Goal: Use online tool/utility: Use online tool/utility

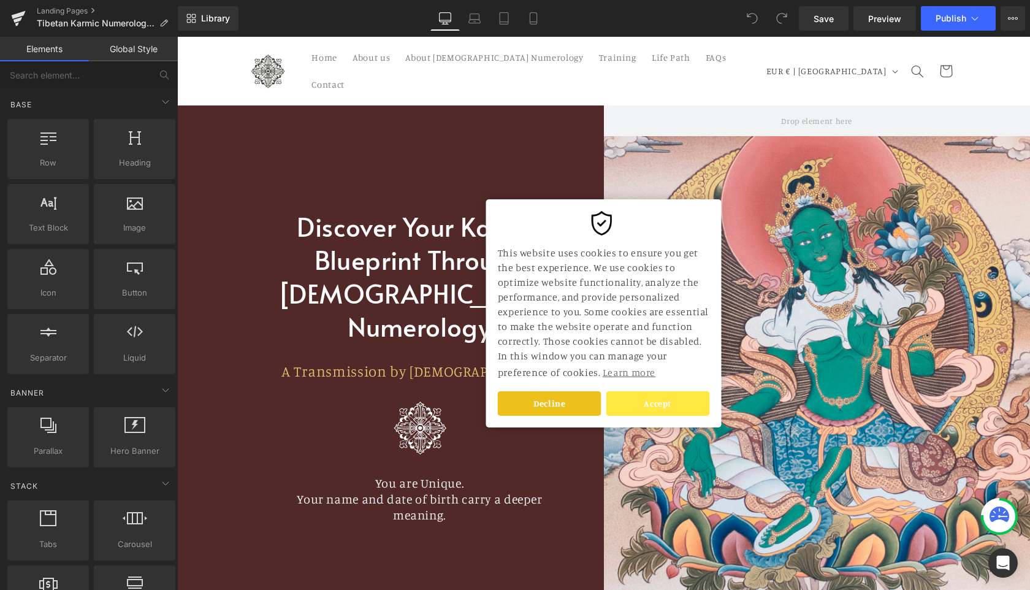
click at [666, 399] on link "Accept" at bounding box center [658, 403] width 104 height 25
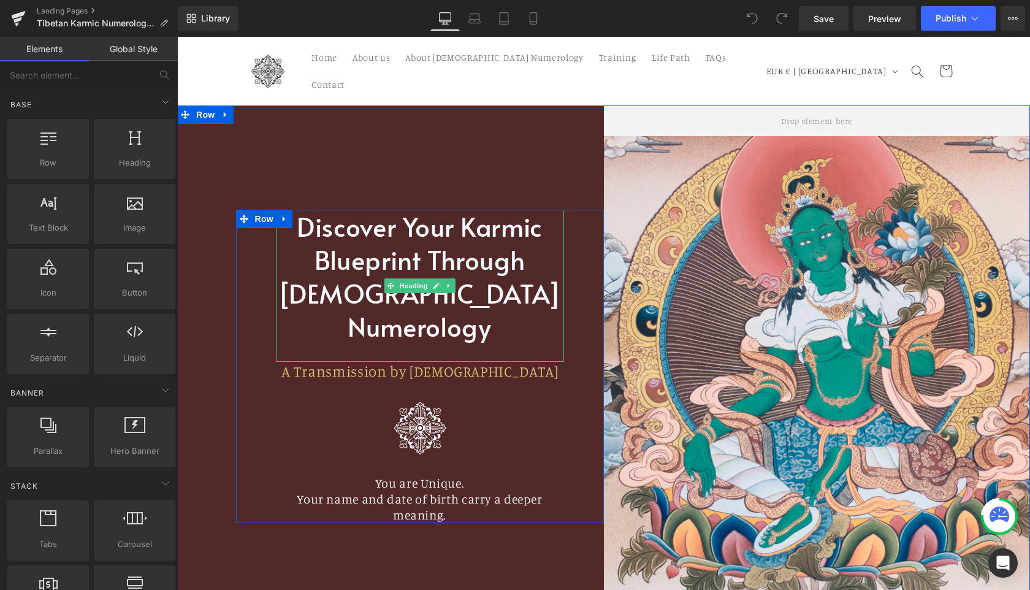
click at [487, 278] on font "Discover Your Karmic Blueprint Through [DEMOGRAPHIC_DATA] Numerology" at bounding box center [419, 276] width 283 height 136
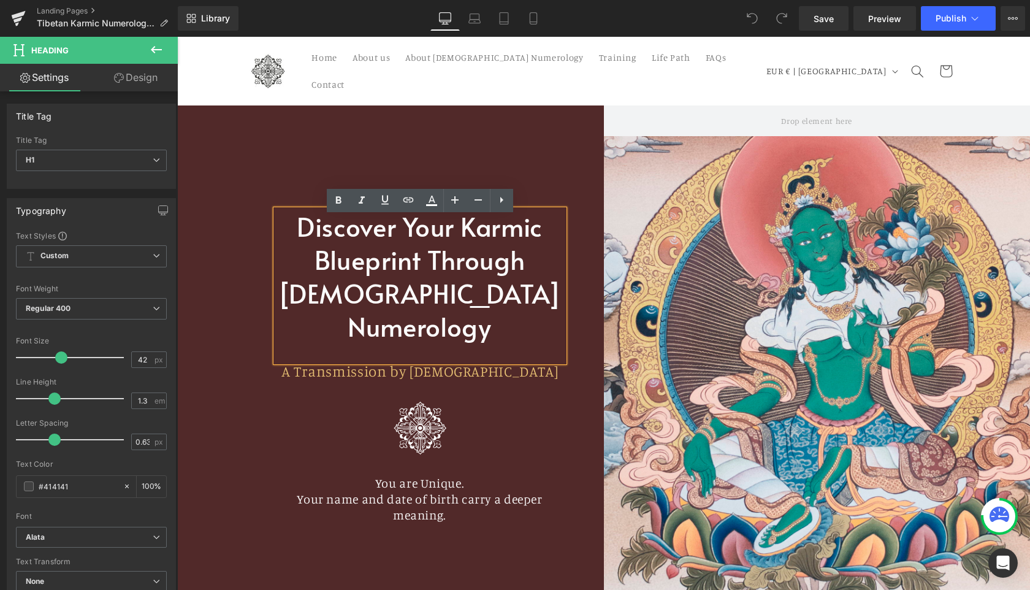
click at [394, 310] on font "Discover Your Karmic Blueprint Through [DEMOGRAPHIC_DATA] Numerology" at bounding box center [419, 276] width 283 height 136
drag, startPoint x: 394, startPoint y: 310, endPoint x: 295, endPoint y: 308, distance: 98.7
click at [295, 308] on font "Discover Your Karmic Blueprint Through [DEMOGRAPHIC_DATA] Numerology" at bounding box center [419, 276] width 283 height 136
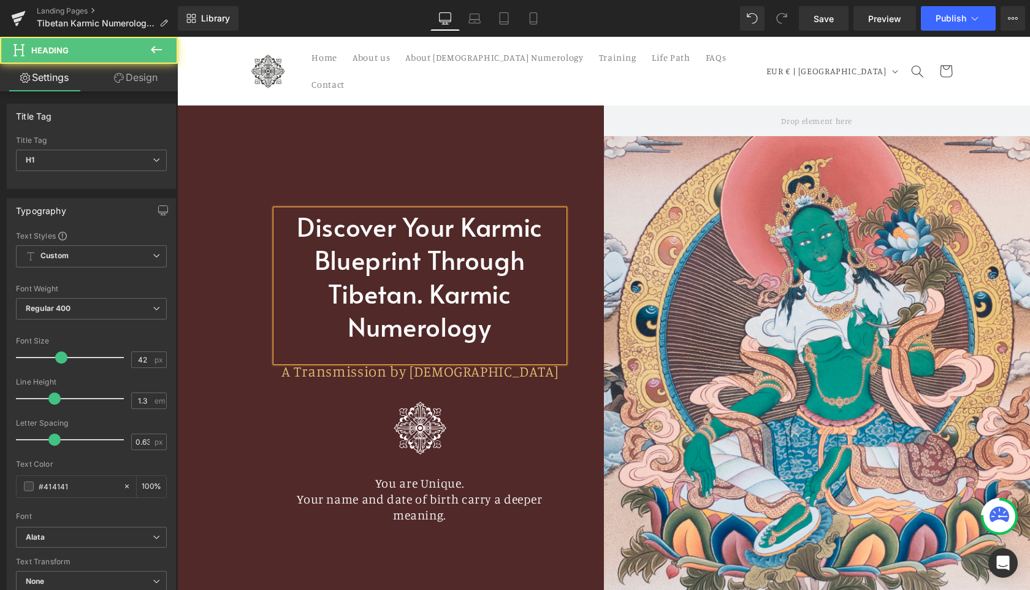
click at [420, 294] on font "Discover Your Karmic Blueprint Through Tibetan. Karmic Numerology" at bounding box center [420, 276] width 246 height 136
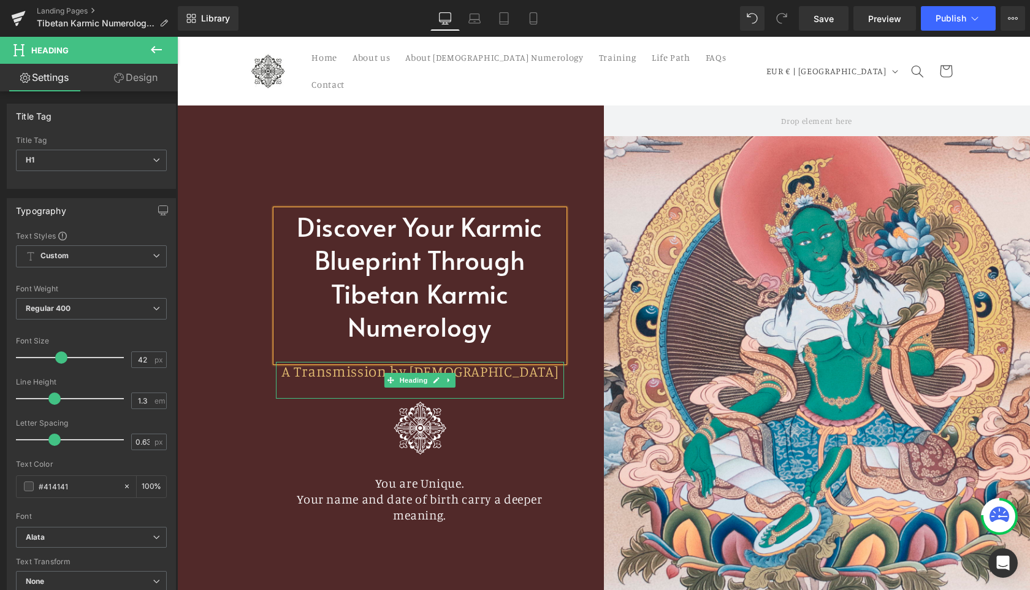
click at [504, 381] on h1 "A Transmission by [DEMOGRAPHIC_DATA]" at bounding box center [420, 371] width 288 height 19
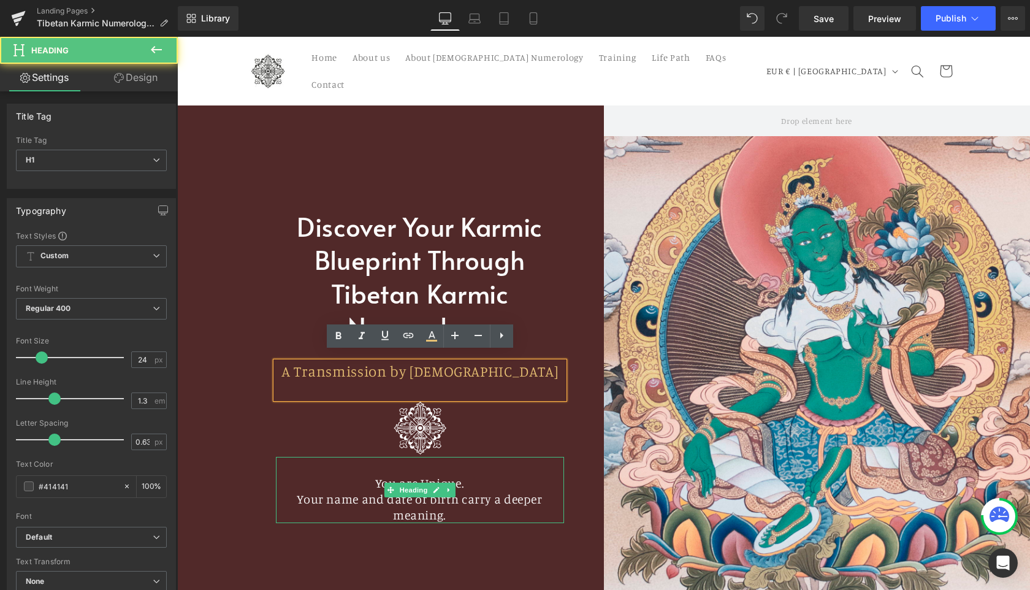
click at [481, 491] on h1 "You are Unique." at bounding box center [420, 483] width 288 height 16
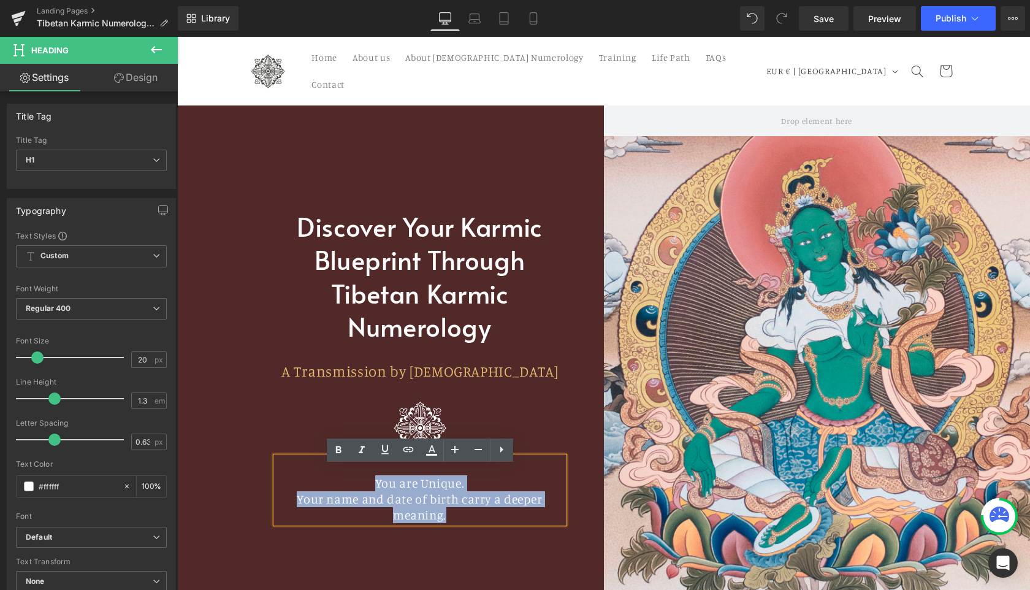
drag, startPoint x: 354, startPoint y: 496, endPoint x: 569, endPoint y: 519, distance: 216.3
click at [569, 519] on div "Discover Your Karmic Blueprint Through Tibetan Karmic Numerology Heading A Tran…" at bounding box center [390, 365] width 427 height 521
copy div "You are Unique. Your name and date of birth carry a deeper meaning."
click at [334, 362] on span "A Transmission by [DEMOGRAPHIC_DATA]" at bounding box center [419, 371] width 277 height 18
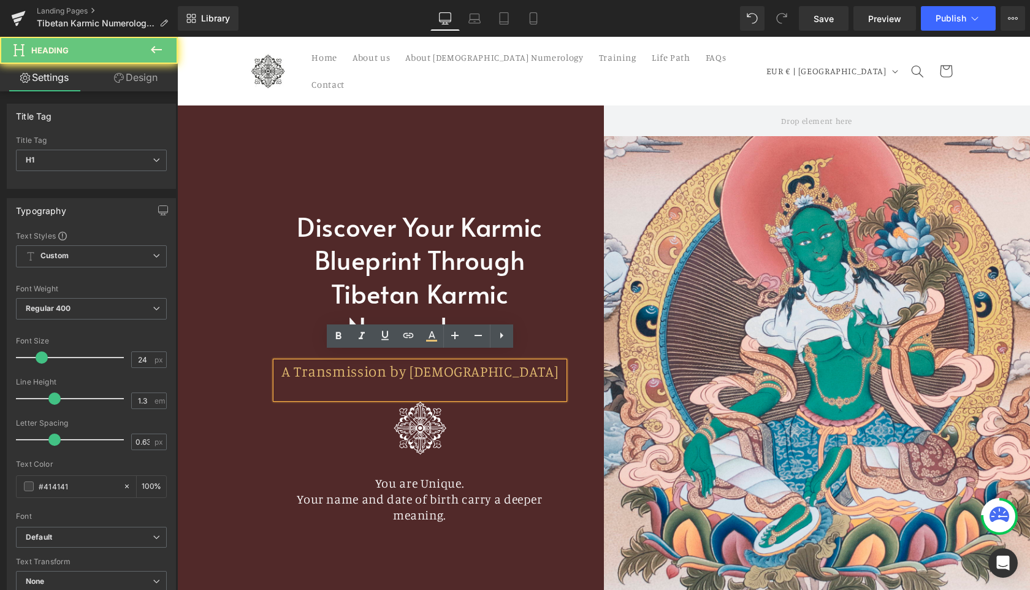
click at [292, 365] on span "A Transmission by [DEMOGRAPHIC_DATA]" at bounding box center [419, 371] width 277 height 18
paste div
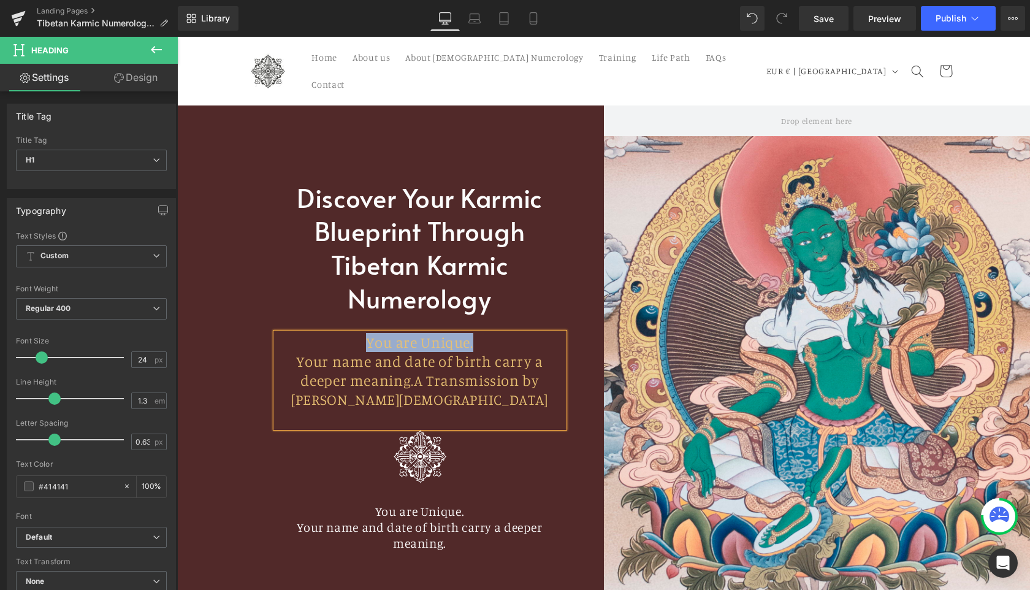
drag, startPoint x: 289, startPoint y: 363, endPoint x: 285, endPoint y: 341, distance: 23.1
click at [285, 341] on div "You are Unique. Your name and date of birth carry a deeper meaning.A Transmissi…" at bounding box center [420, 380] width 288 height 94
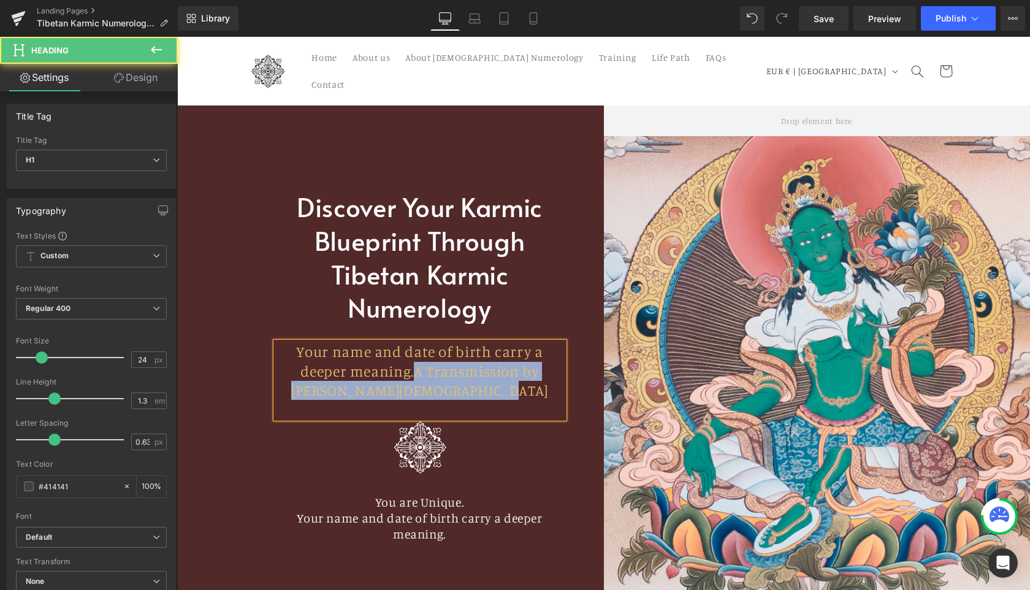
drag, startPoint x: 348, startPoint y: 373, endPoint x: 509, endPoint y: 399, distance: 163.3
click at [509, 399] on h1 "Your name and date of birth carry a deeper meaning.A Transmission by [PERSON_NA…" at bounding box center [420, 371] width 288 height 58
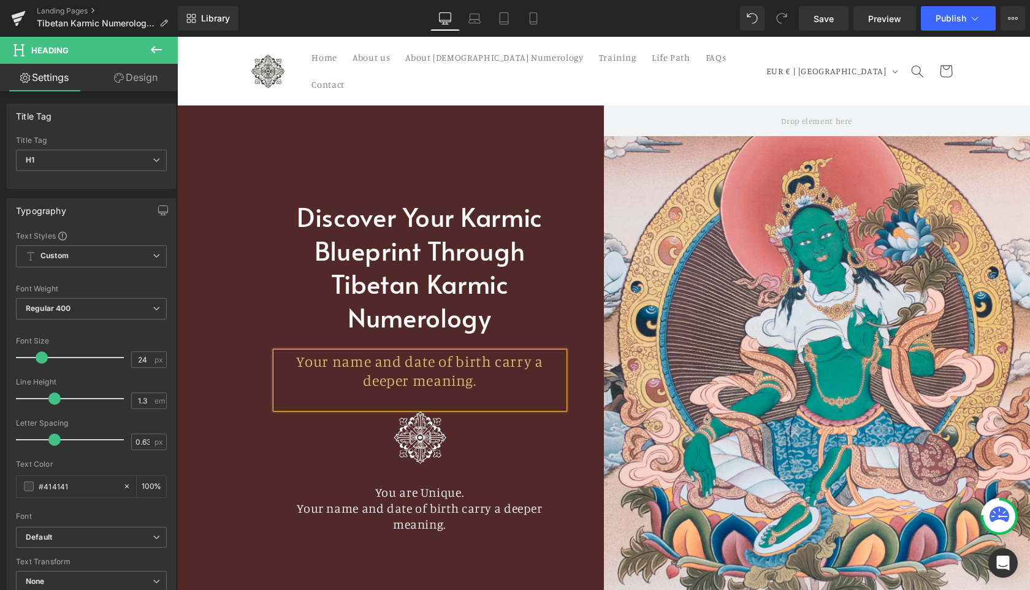
click at [421, 506] on h1 "Your name and date of birth carry a deeper meaning." at bounding box center [420, 516] width 288 height 32
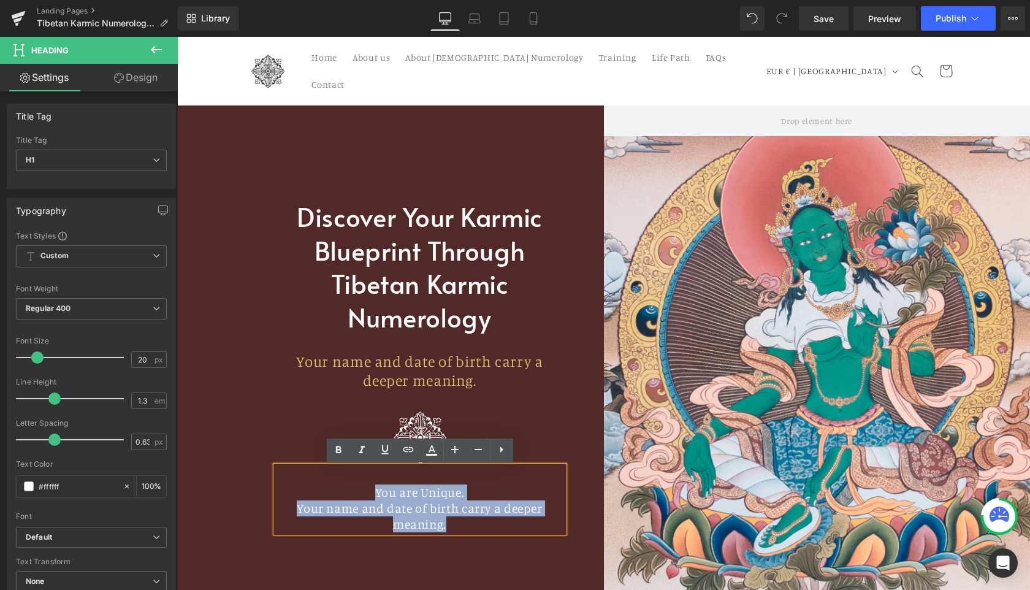
drag, startPoint x: 368, startPoint y: 493, endPoint x: 561, endPoint y: 511, distance: 193.9
click at [561, 511] on div "You are Unique. Your name and date of birth carry a deeper meaning." at bounding box center [420, 499] width 288 height 66
paste div
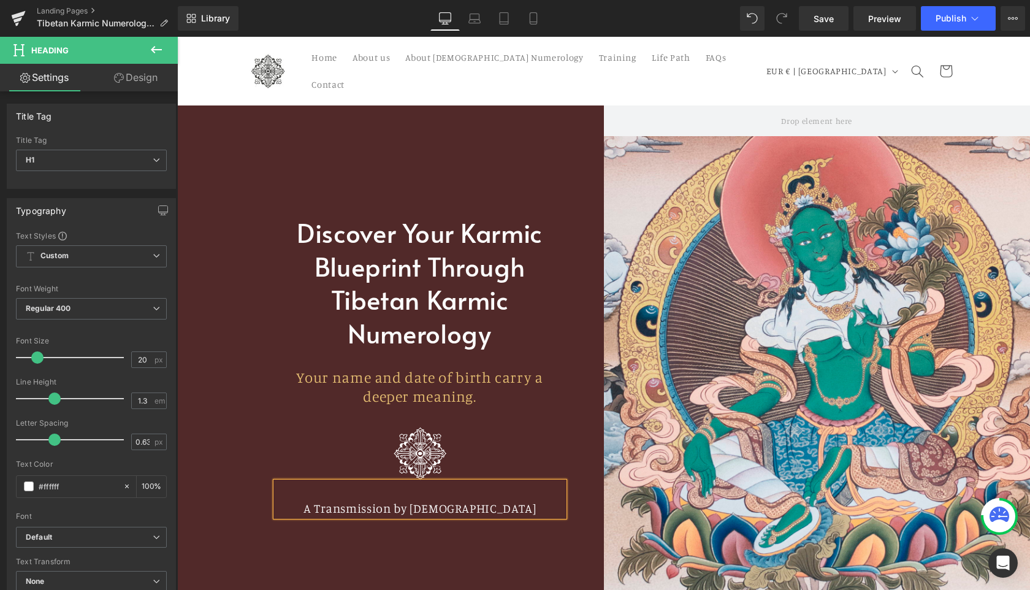
click at [580, 541] on div "Discover Your Karmic Blueprint Through Tibetan Karmic Numerology Heading Your n…" at bounding box center [390, 365] width 427 height 521
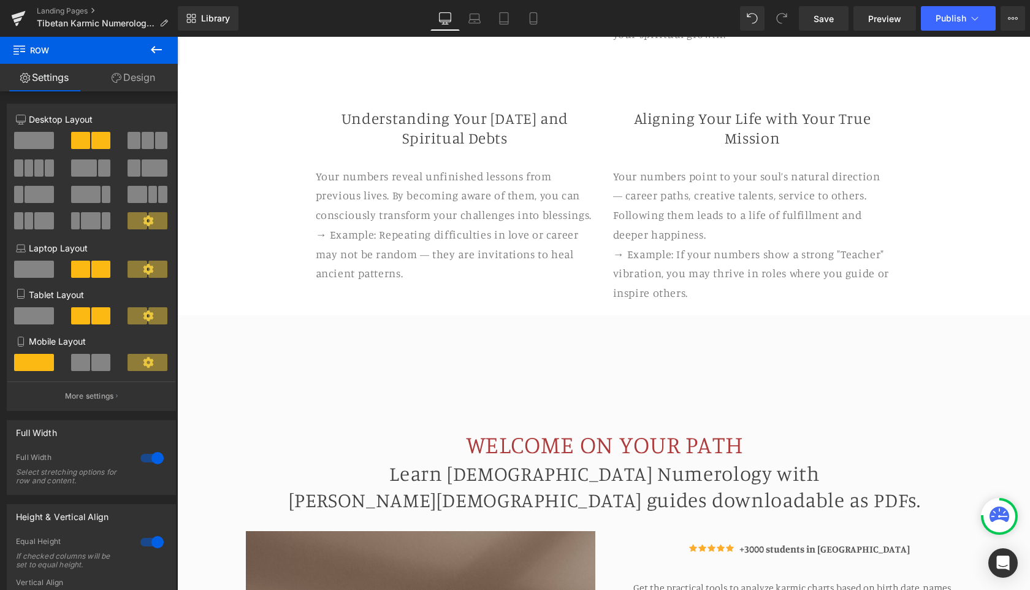
scroll to position [1387, 0]
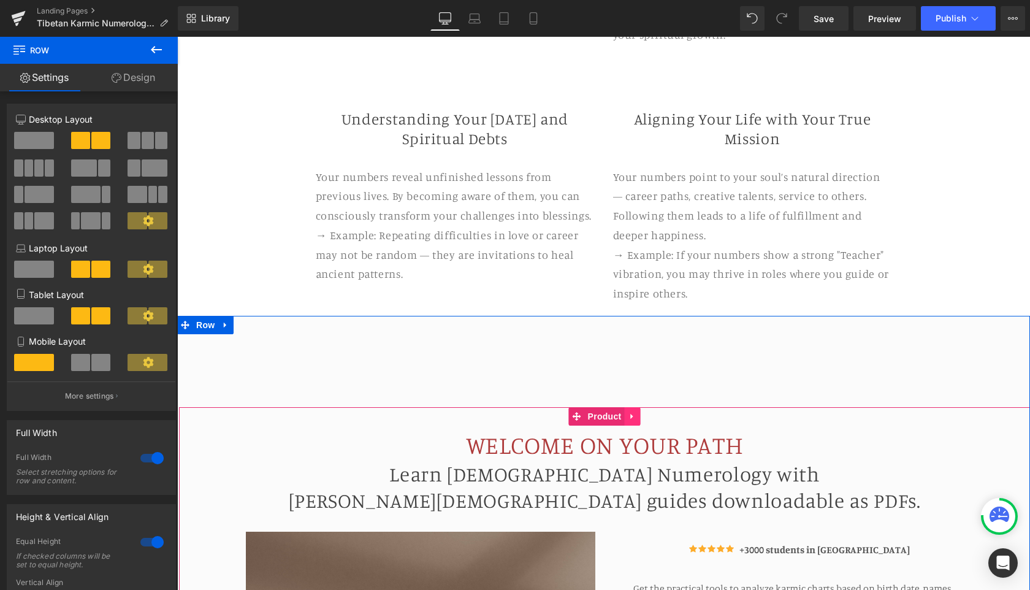
click at [634, 411] on icon at bounding box center [632, 415] width 9 height 9
click at [627, 412] on icon at bounding box center [624, 416] width 9 height 9
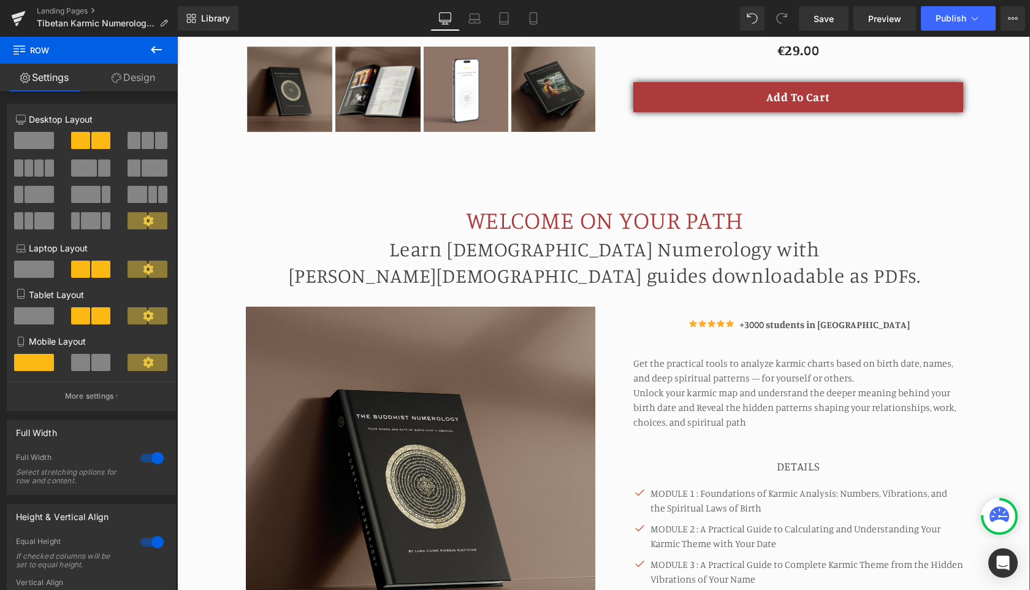
scroll to position [2184, 0]
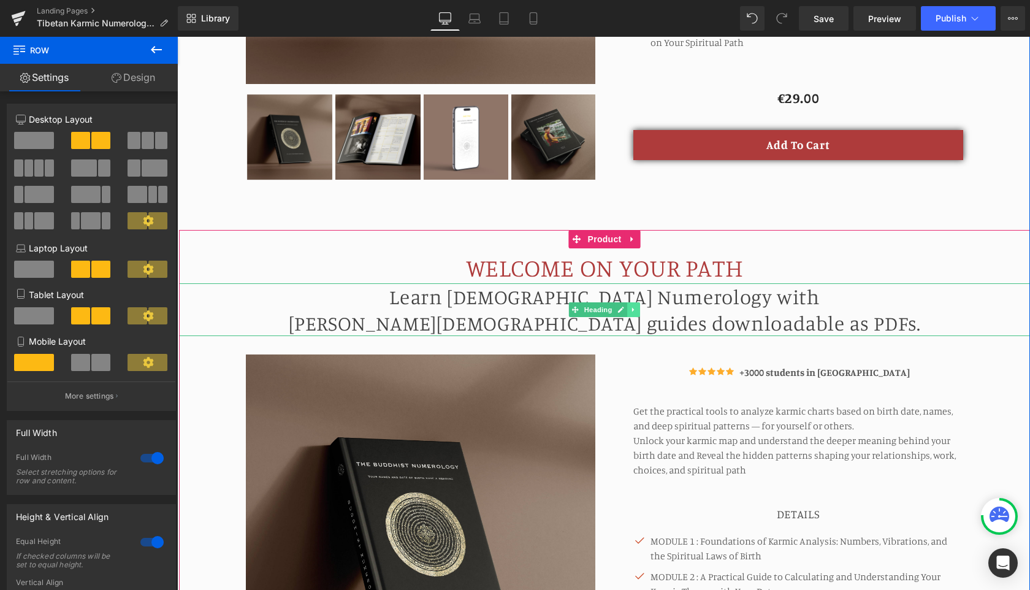
click at [632, 307] on icon at bounding box center [633, 309] width 2 height 4
click at [639, 306] on icon at bounding box center [640, 309] width 7 height 7
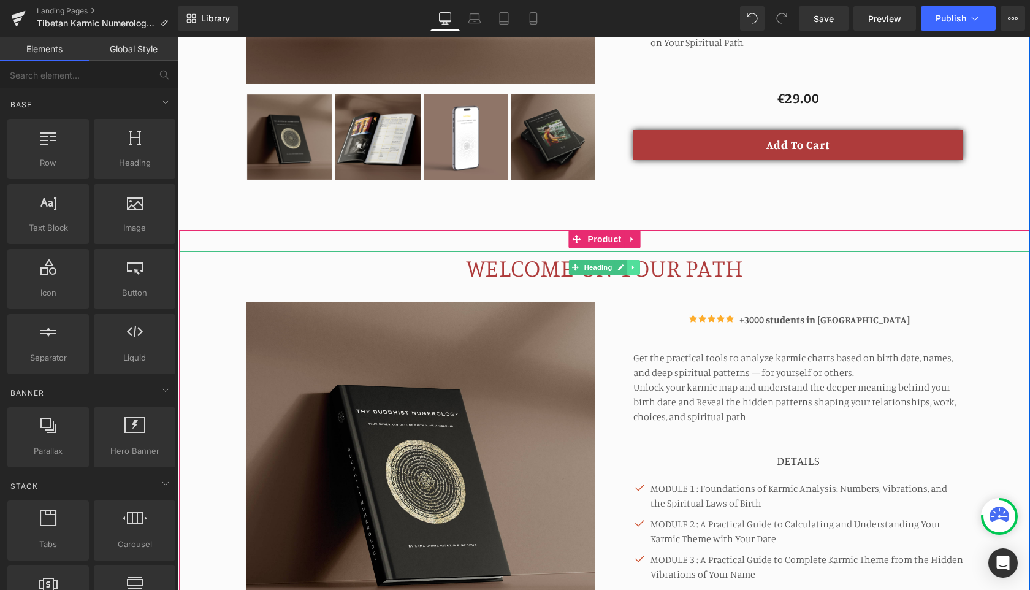
click at [636, 264] on icon at bounding box center [633, 267] width 7 height 7
click at [636, 260] on link at bounding box center [640, 267] width 13 height 15
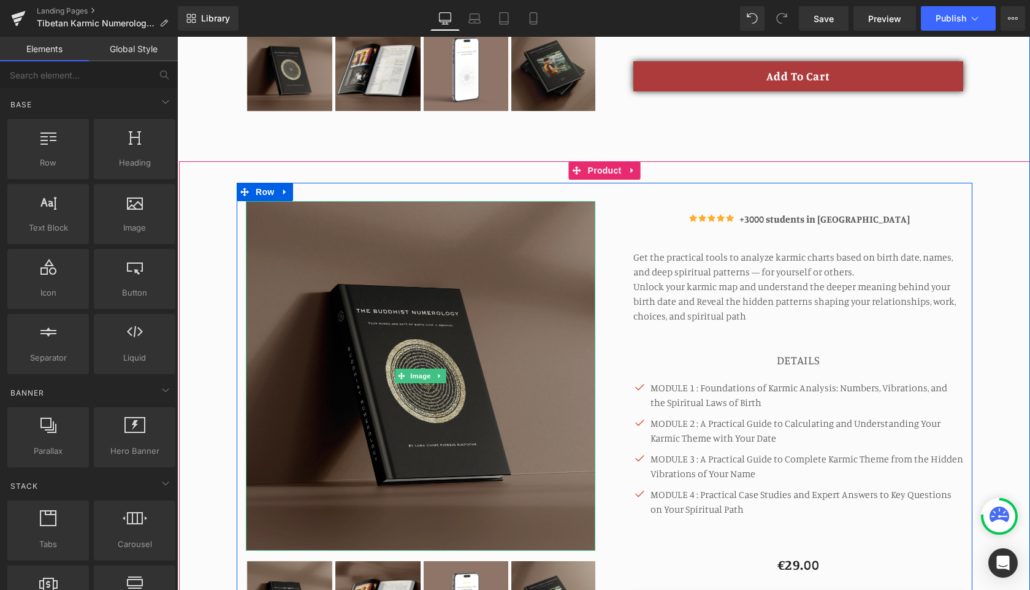
scroll to position [2280, 0]
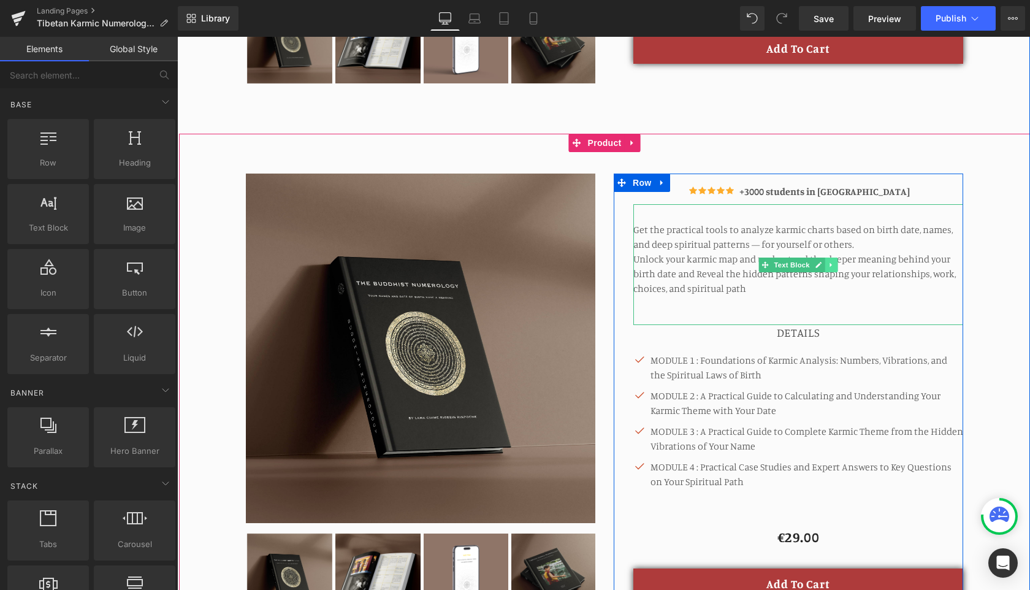
click at [835, 257] on link at bounding box center [831, 264] width 13 height 15
click at [835, 261] on icon at bounding box center [837, 264] width 7 height 7
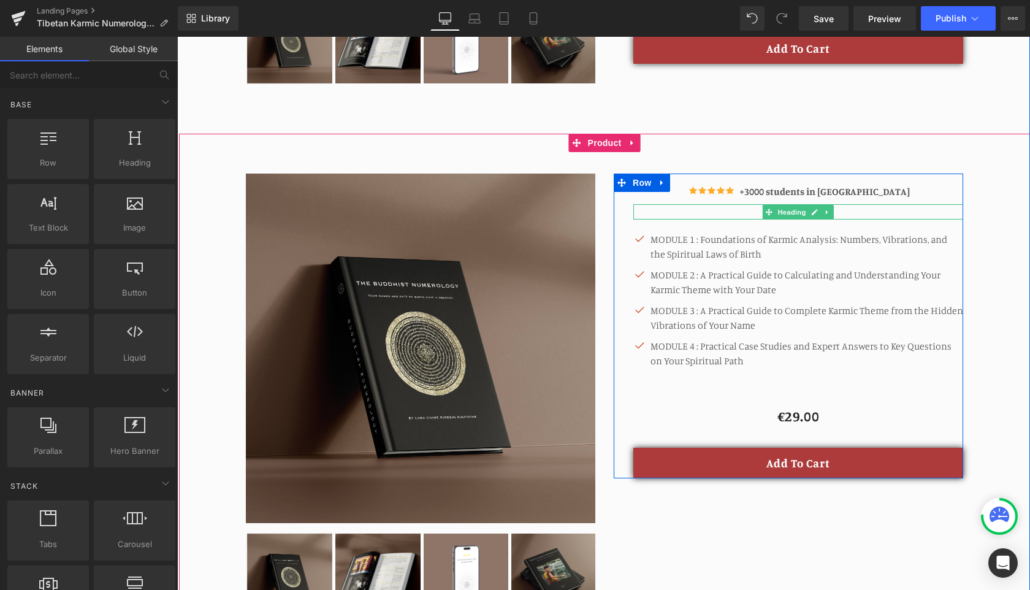
click at [828, 208] on icon at bounding box center [827, 211] width 7 height 7
click at [835, 208] on icon at bounding box center [834, 211] width 7 height 7
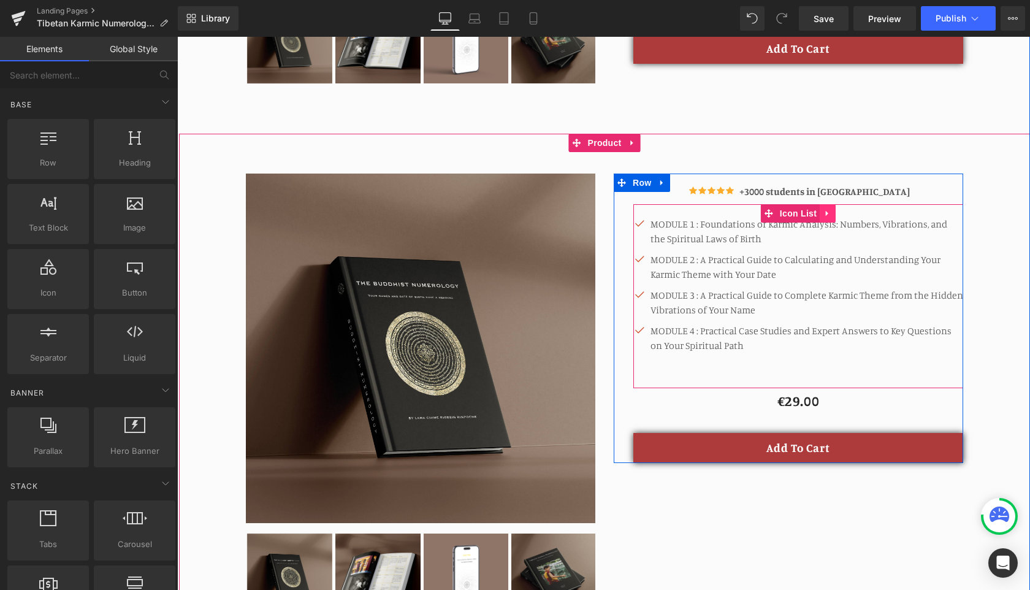
click at [833, 204] on link at bounding box center [827, 213] width 16 height 18
click at [833, 209] on icon at bounding box center [835, 213] width 9 height 9
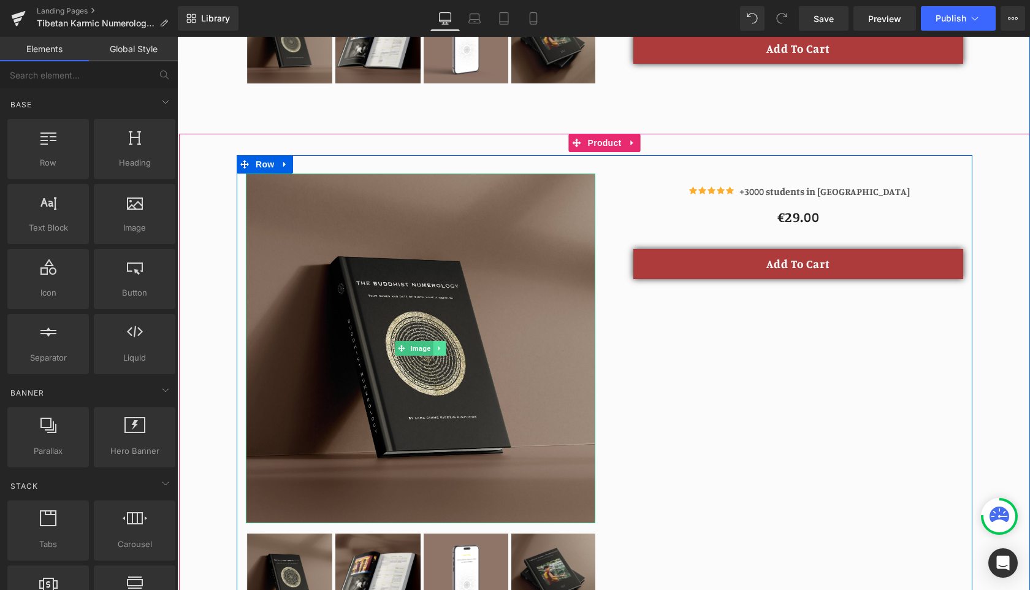
click at [442, 344] on icon at bounding box center [439, 347] width 7 height 7
click at [447, 344] on icon at bounding box center [446, 347] width 7 height 7
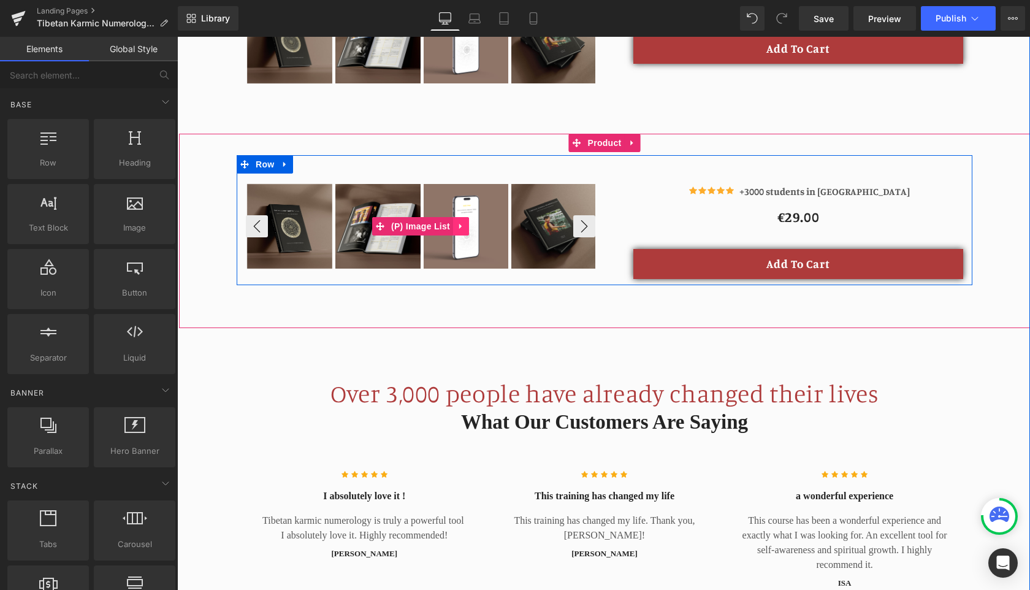
click at [464, 222] on icon at bounding box center [461, 226] width 9 height 9
click at [467, 222] on icon at bounding box center [469, 226] width 9 height 9
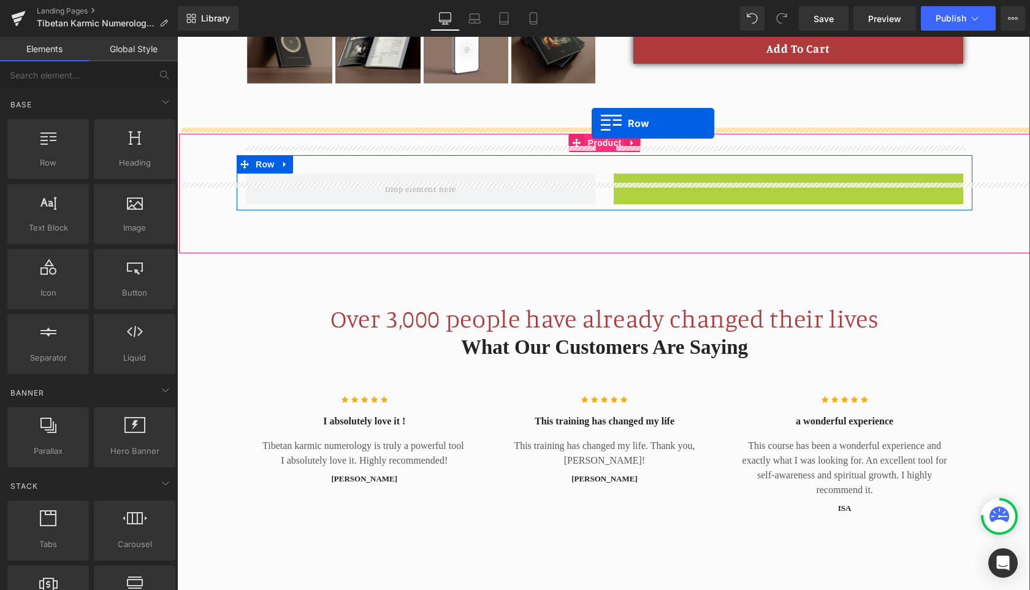
drag, startPoint x: 622, startPoint y: 158, endPoint x: 591, endPoint y: 123, distance: 46.5
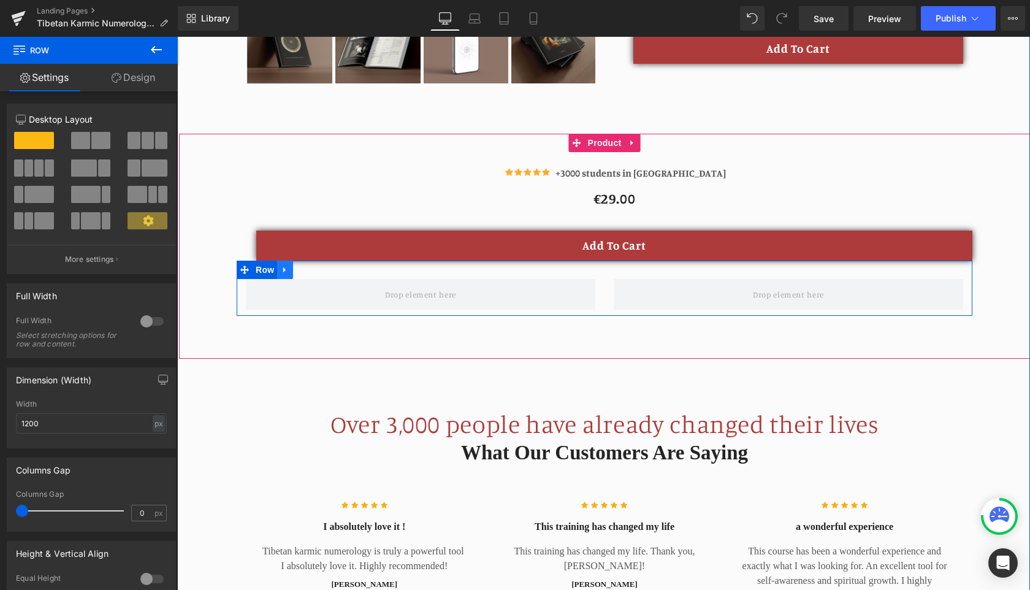
click at [287, 265] on icon at bounding box center [285, 269] width 9 height 9
click at [320, 265] on icon at bounding box center [317, 269] width 9 height 9
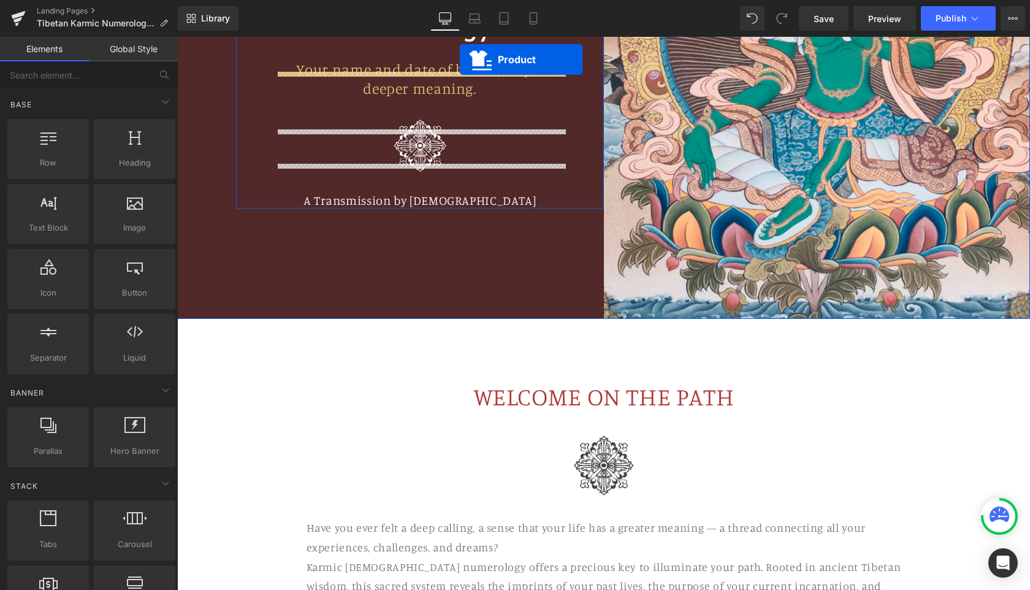
scroll to position [222, 0]
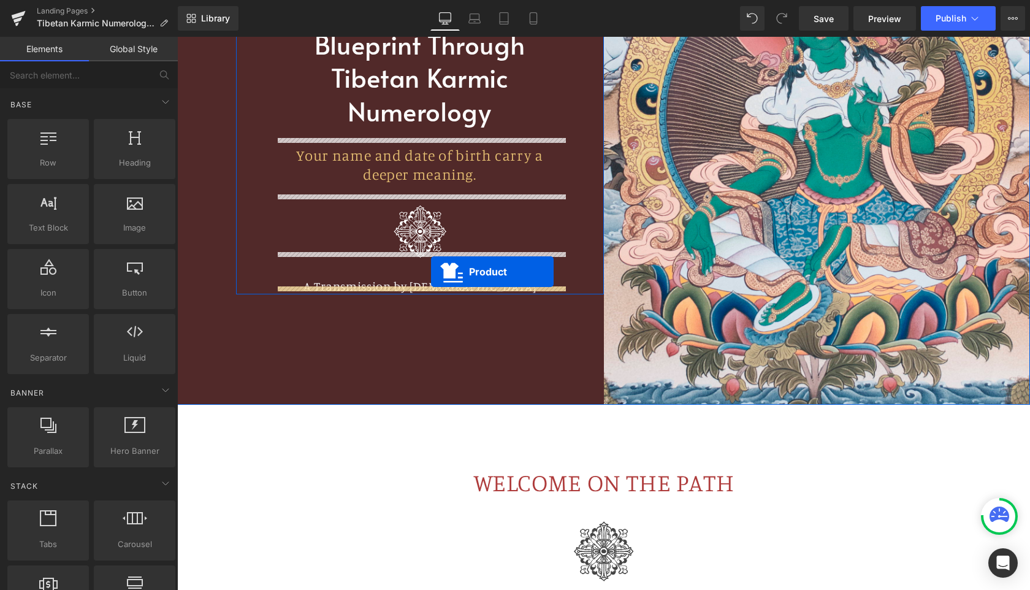
drag, startPoint x: 576, startPoint y: 273, endPoint x: 431, endPoint y: 271, distance: 144.7
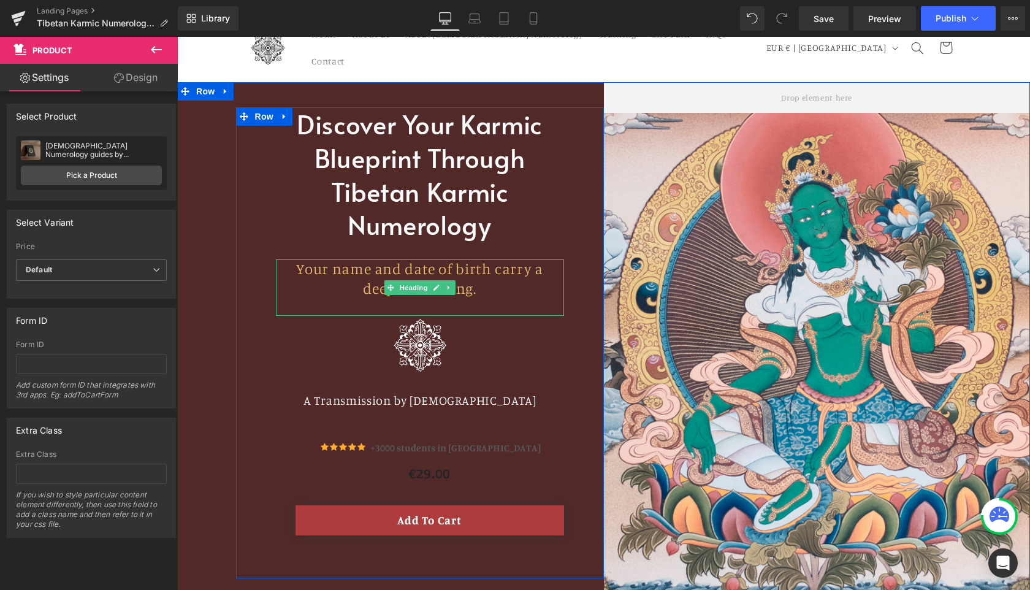
scroll to position [51, 0]
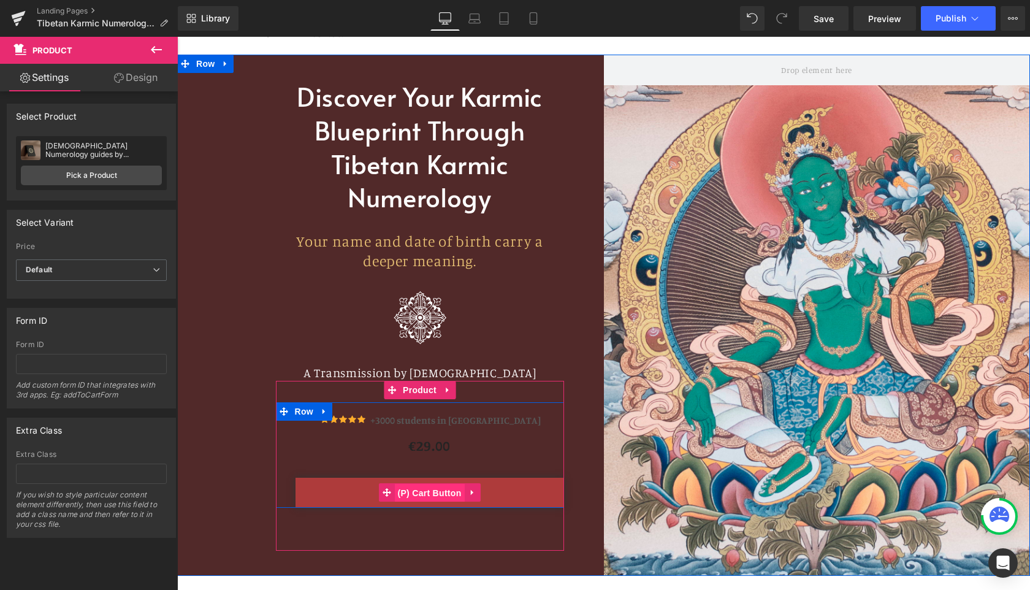
click at [433, 484] on span "(P) Cart Button" at bounding box center [429, 493] width 70 height 18
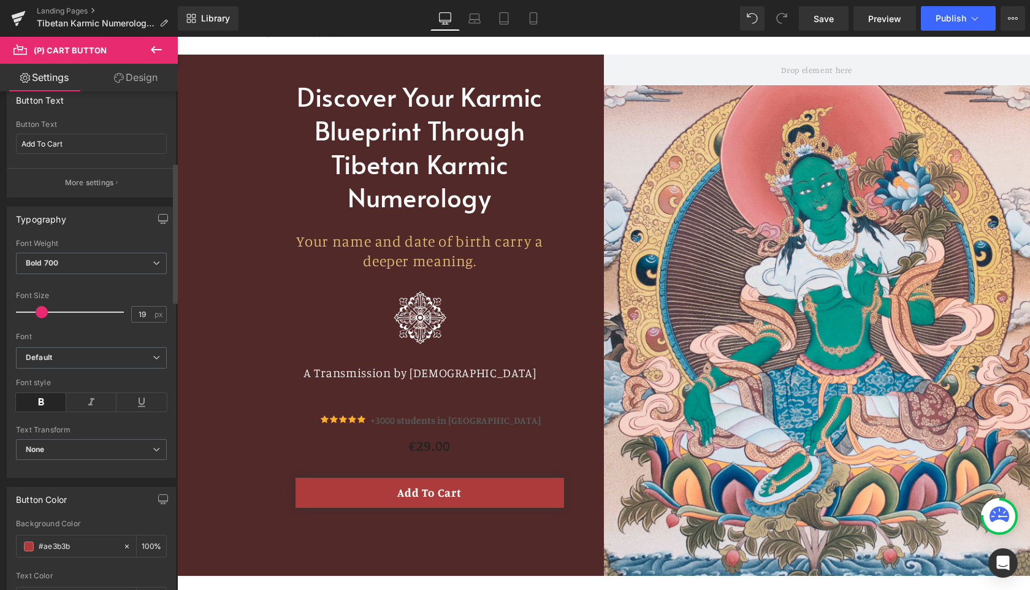
scroll to position [253, 0]
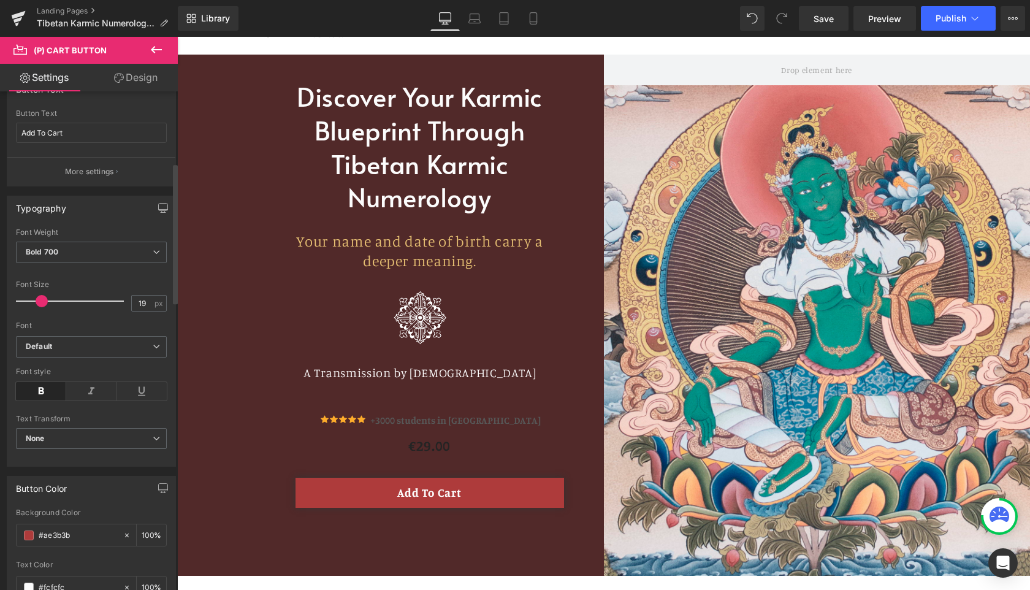
click at [77, 408] on div at bounding box center [91, 410] width 151 height 8
click at [29, 536] on span at bounding box center [29, 535] width 10 height 10
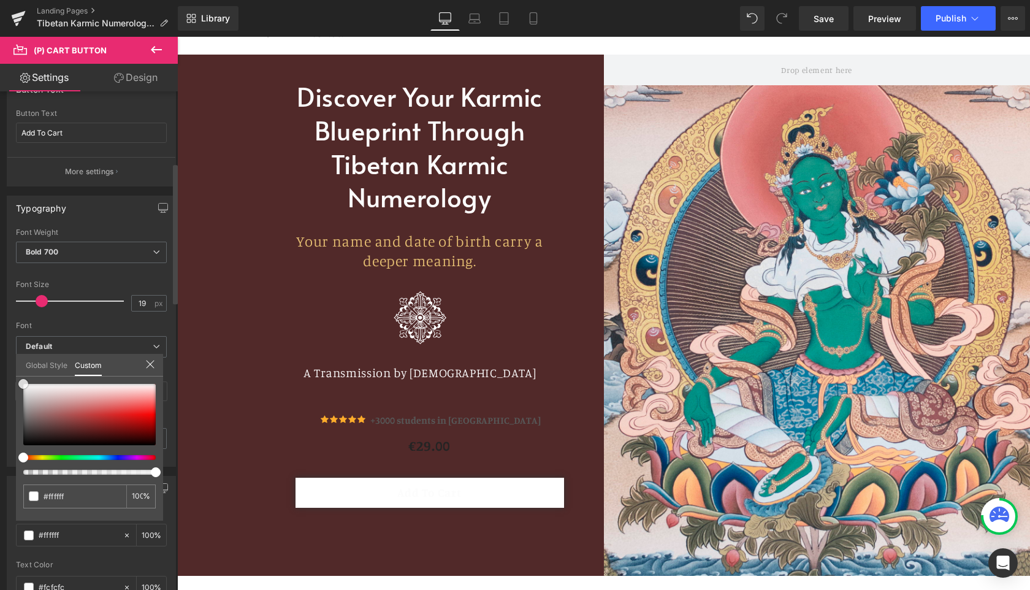
drag, startPoint x: 31, startPoint y: 393, endPoint x: 0, endPoint y: 362, distance: 44.2
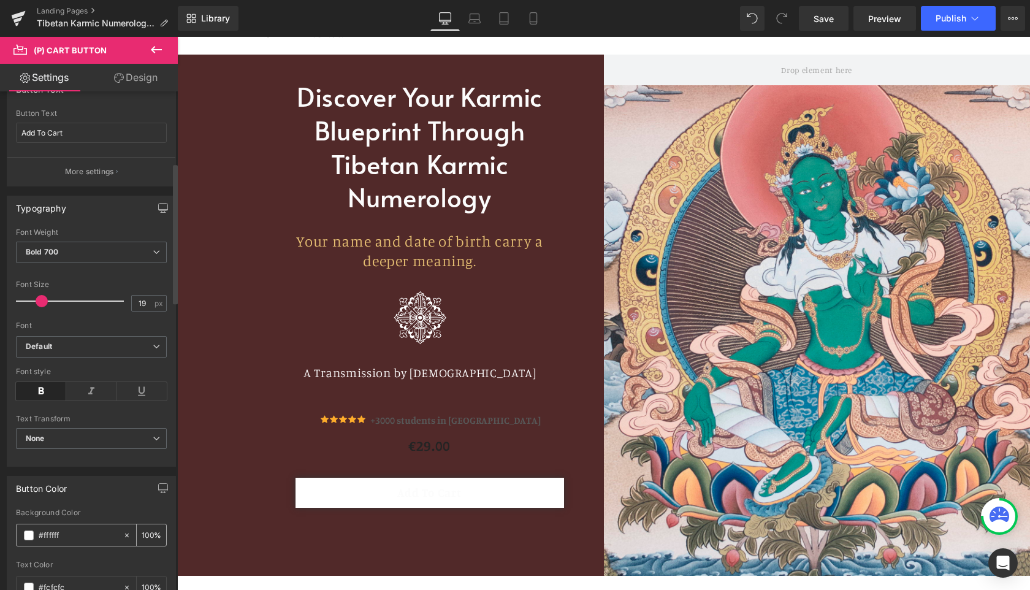
scroll to position [288, 0]
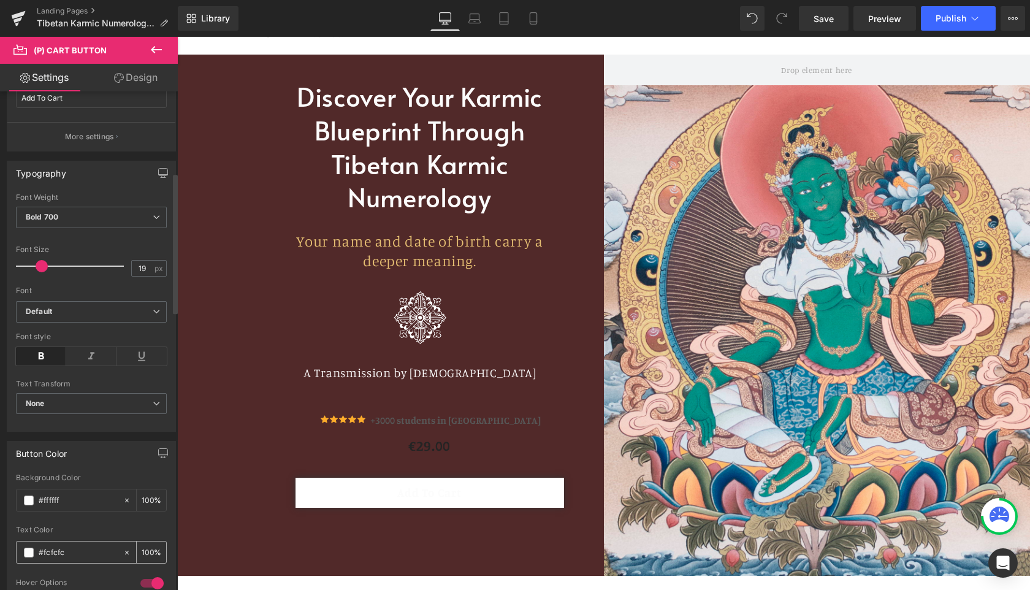
click at [29, 551] on span at bounding box center [29, 552] width 10 height 10
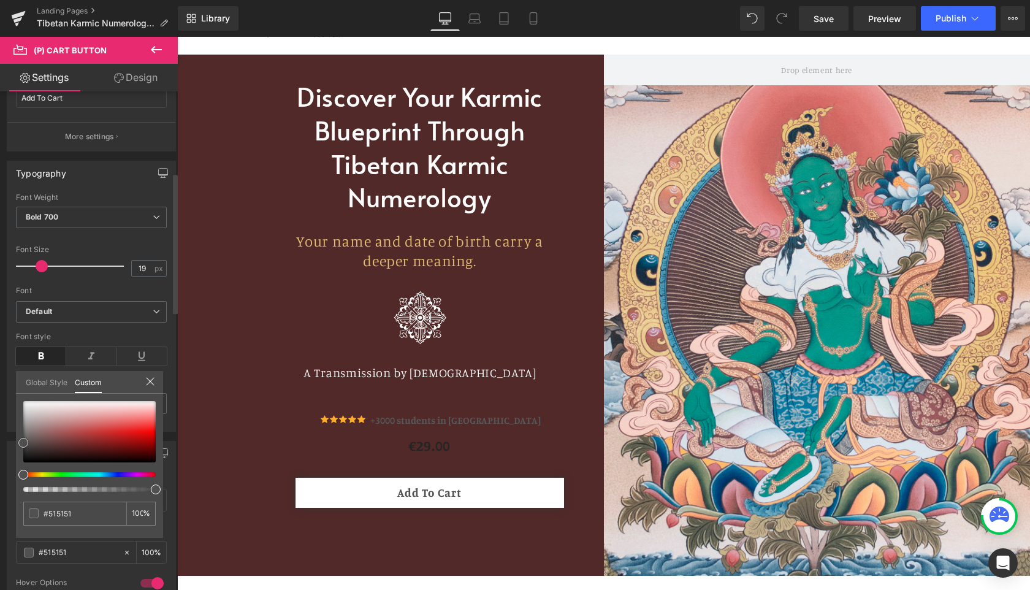
drag, startPoint x: 32, startPoint y: 441, endPoint x: 17, endPoint y: 443, distance: 16.0
click at [17, 443] on div "#fcfcfc 100 %" at bounding box center [89, 469] width 147 height 137
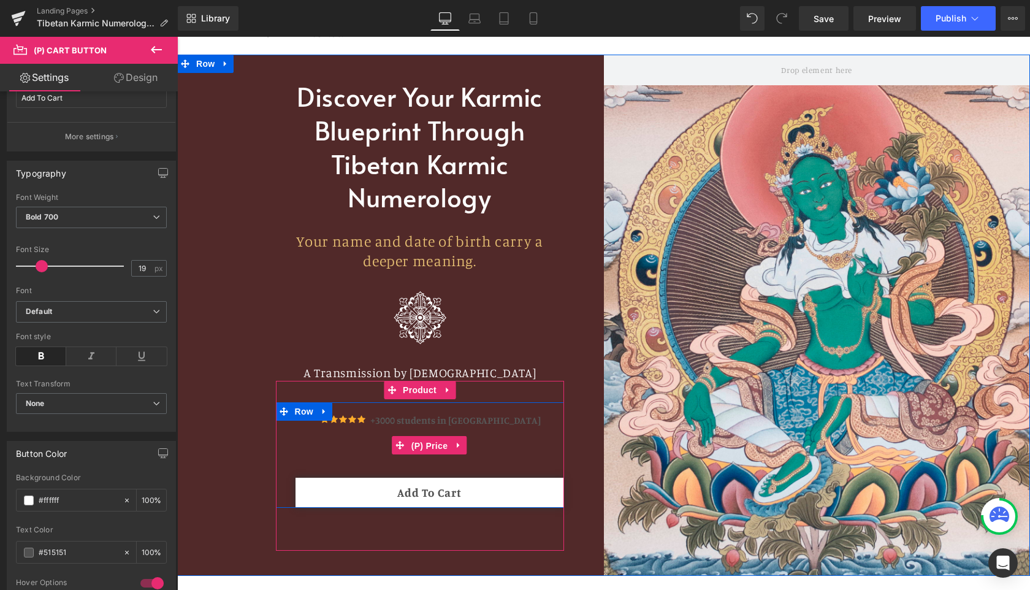
click at [436, 436] on span "(P) Price" at bounding box center [429, 445] width 43 height 18
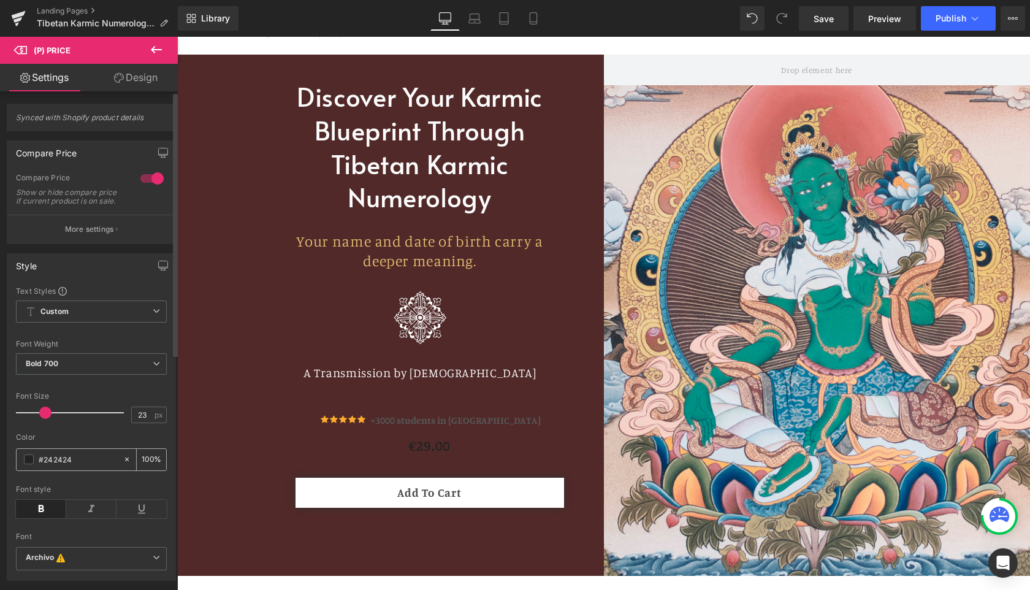
click at [26, 464] on span at bounding box center [29, 459] width 10 height 10
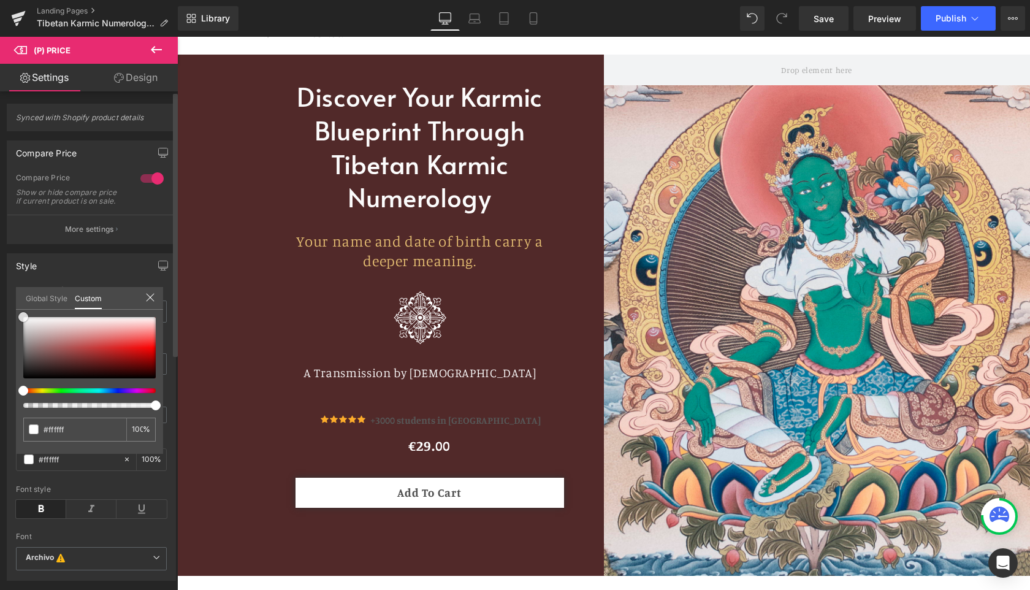
drag, startPoint x: 25, startPoint y: 319, endPoint x: 15, endPoint y: 312, distance: 11.9
click at [15, 312] on div "Style Text Styles Custom Custom Setup Global Style Custom Setup Global Style Th…" at bounding box center [91, 412] width 183 height 336
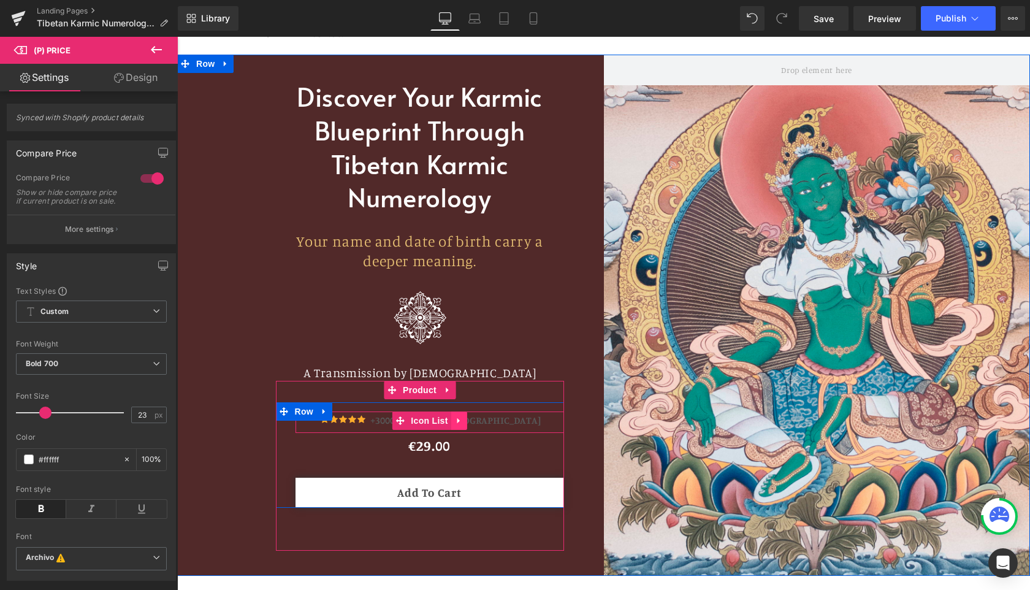
click at [461, 416] on icon at bounding box center [459, 420] width 9 height 9
click at [465, 416] on icon at bounding box center [467, 420] width 9 height 9
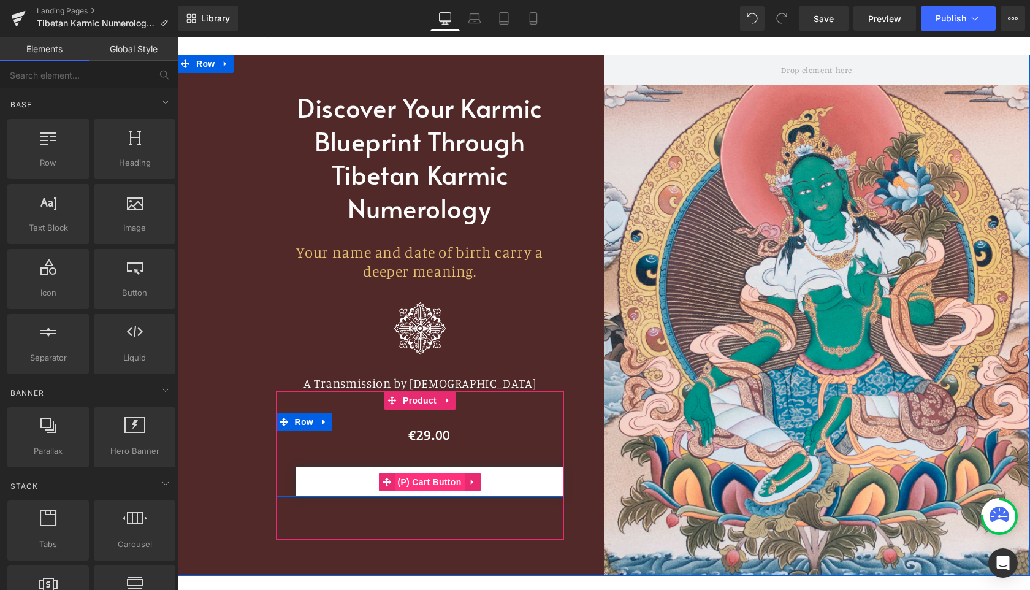
click at [435, 476] on span "(P) Cart Button" at bounding box center [429, 482] width 70 height 18
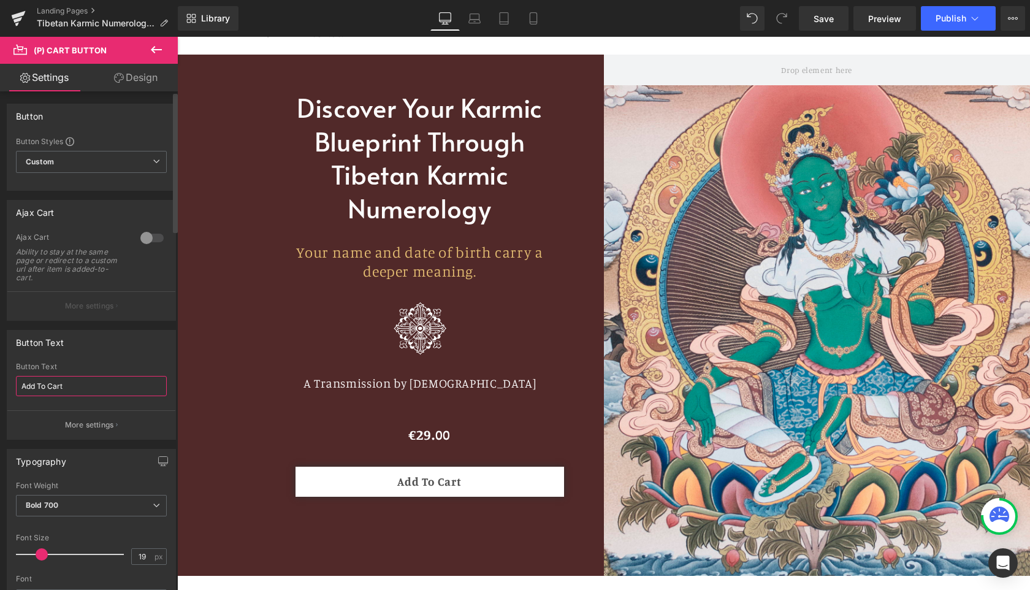
click at [112, 387] on input "Add To Cart" at bounding box center [91, 386] width 151 height 20
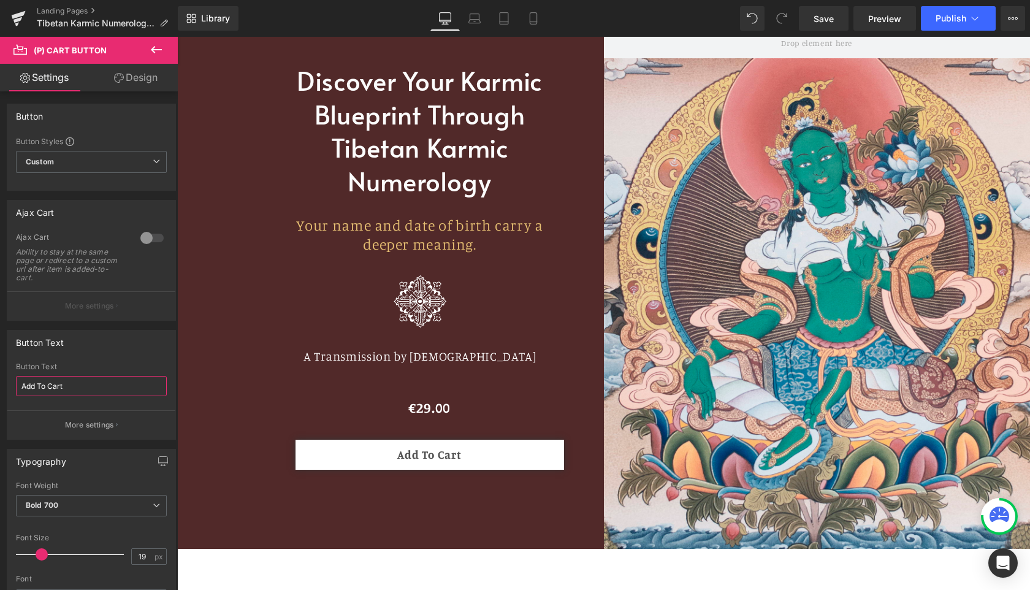
scroll to position [77, 0]
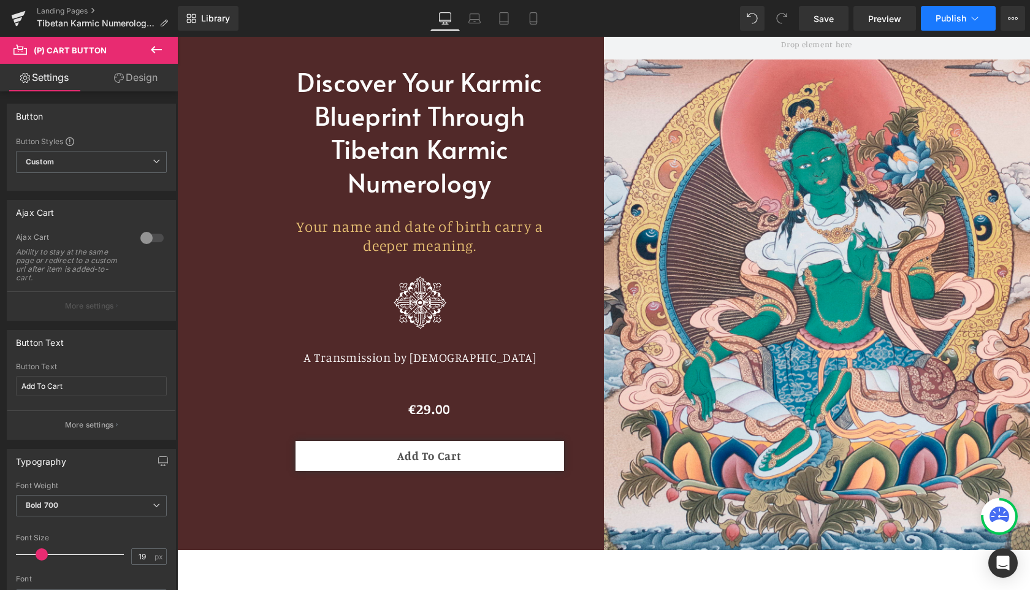
click at [951, 20] on span "Publish" at bounding box center [950, 18] width 31 height 10
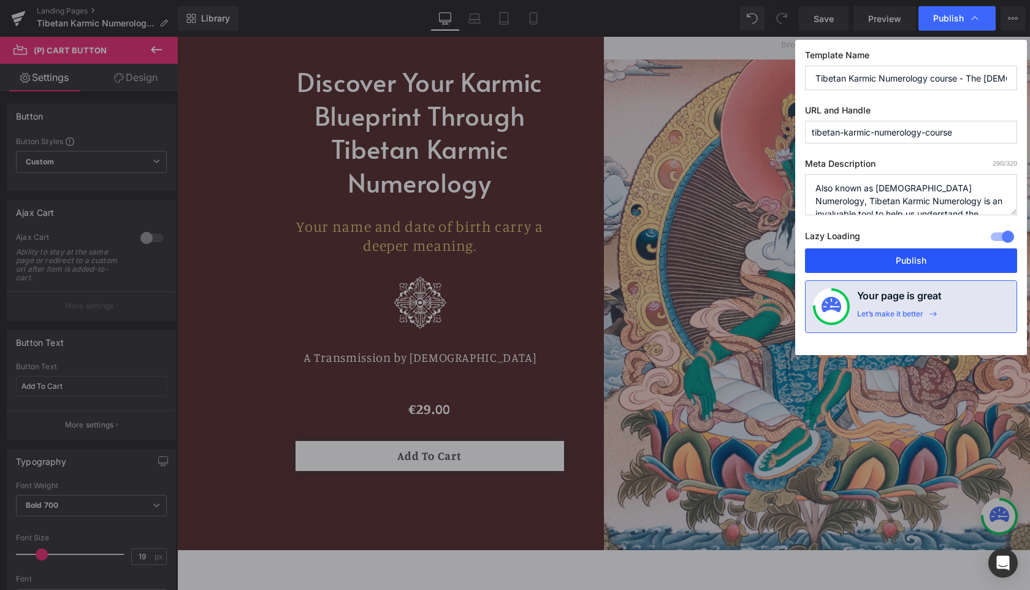
drag, startPoint x: 905, startPoint y: 262, endPoint x: 343, endPoint y: 274, distance: 561.6
click at [905, 262] on button "Publish" at bounding box center [911, 260] width 212 height 25
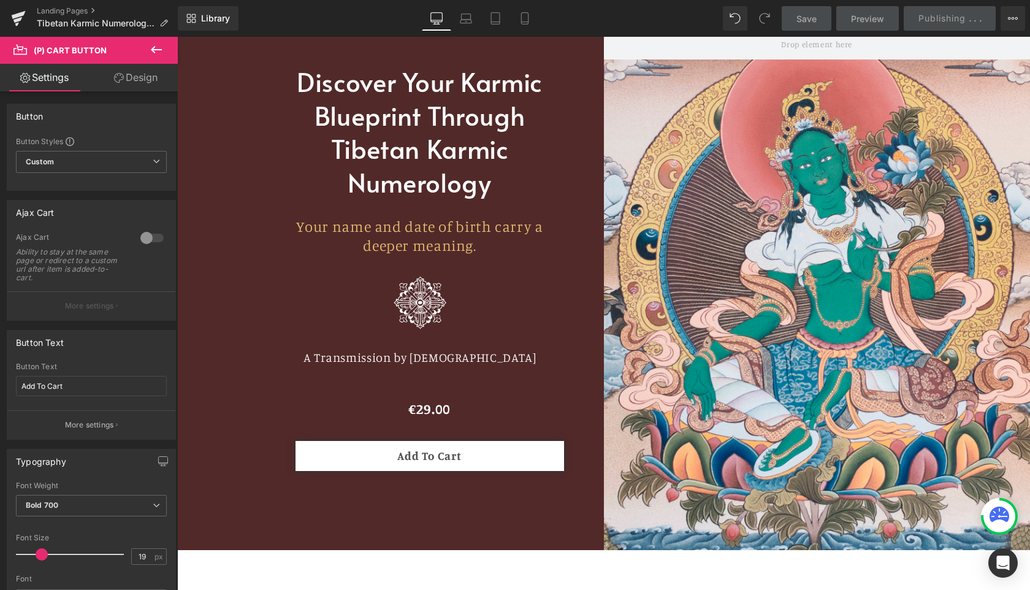
scroll to position [0, 0]
